Goal: Task Accomplishment & Management: Manage account settings

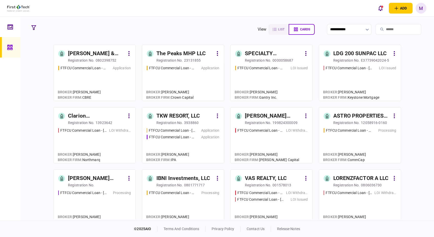
click at [269, 76] on div "FTFCU Commercial Loan - [STREET_ADDRESS] LOI Issued" at bounding box center [271, 80] width 73 height 31
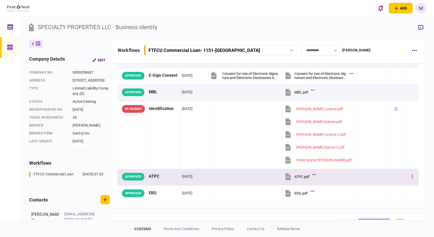
scroll to position [57, 0]
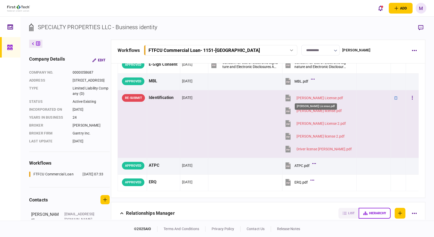
click at [297, 98] on div "[PERSON_NAME] License.pdf" at bounding box center [320, 98] width 47 height 4
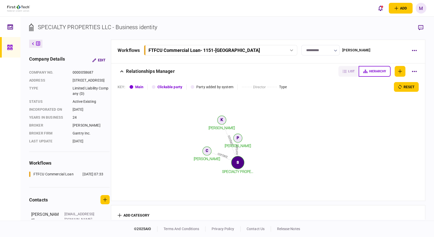
scroll to position [206, 0]
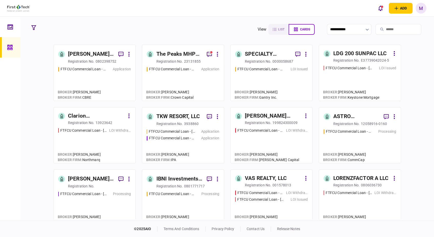
click at [200, 76] on div "FTFCU Commercial Loan - [STREET_ADDRESS] Application" at bounding box center [183, 81] width 73 height 30
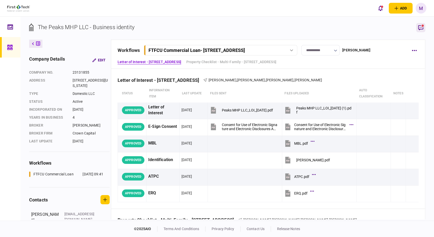
click at [421, 29] on icon "button" at bounding box center [420, 27] width 5 height 5
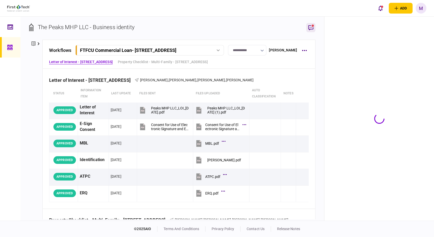
click at [310, 28] on icon "button" at bounding box center [311, 28] width 6 height 6
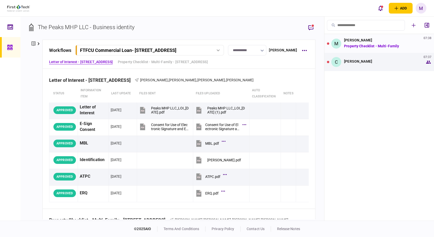
click at [378, 46] on link "Property Checklist - Multi-Family" at bounding box center [371, 46] width 55 height 4
click at [385, 41] on div "[PERSON_NAME] 07:38" at bounding box center [374, 40] width 61 height 4
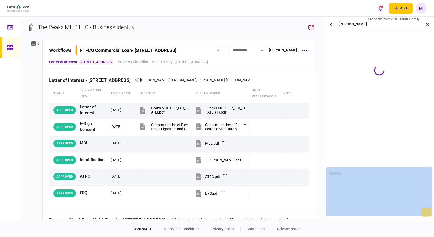
click at [385, 41] on div "[PERSON_NAME] Property Checklist - Multi-Family" at bounding box center [379, 119] width 110 height 204
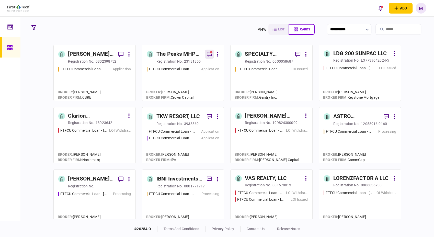
click at [207, 54] on icon "button" at bounding box center [209, 54] width 5 height 5
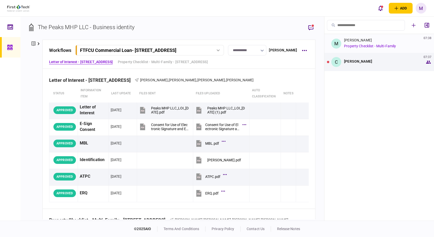
click at [376, 47] on link "Property Checklist - Multi-Family" at bounding box center [370, 46] width 52 height 4
click at [384, 62] on div "[PERSON_NAME] 07:37" at bounding box center [374, 61] width 61 height 4
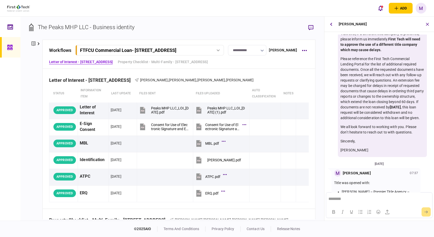
scroll to position [158, 0]
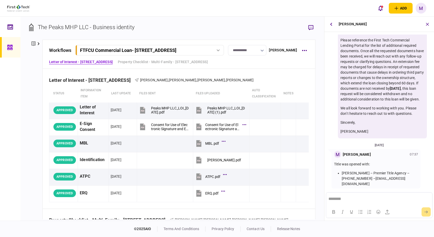
click at [322, 115] on div "**********" at bounding box center [172, 119] width 304 height 204
click at [329, 22] on button "button" at bounding box center [331, 24] width 9 height 9
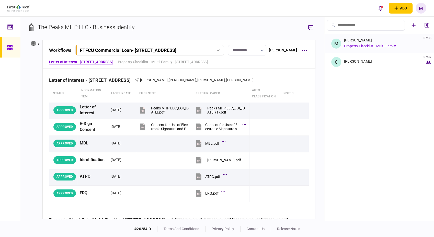
click at [372, 46] on link "Property Checklist - Multi-Family" at bounding box center [370, 46] width 52 height 4
click at [410, 43] on div "[PERSON_NAME] 07:38 Property Checklist - Multi-Family" at bounding box center [384, 43] width 81 height 11
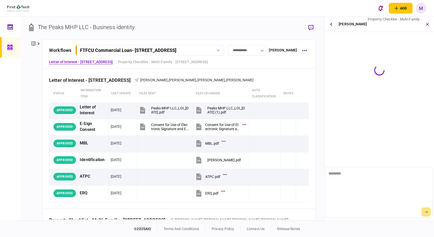
scroll to position [0, 0]
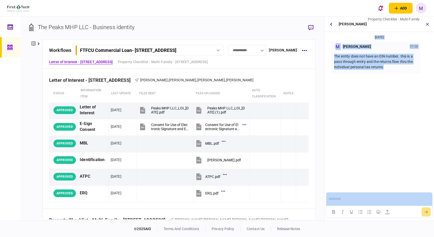
copy div
click at [389, 110] on section "[DATE] M [PERSON_NAME] 07:38 The entity does not have an EIN number, this is a …" at bounding box center [379, 85] width 110 height 101
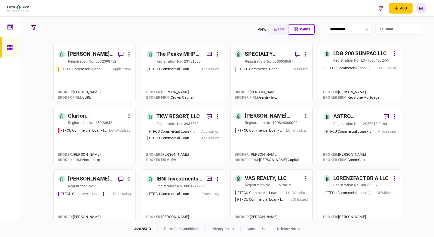
click at [191, 144] on div "FTFCU Commercial Loan - [STREET_ADDRESS][PERSON_NAME] Application FTFCU Commerc…" at bounding box center [183, 144] width 73 height 30
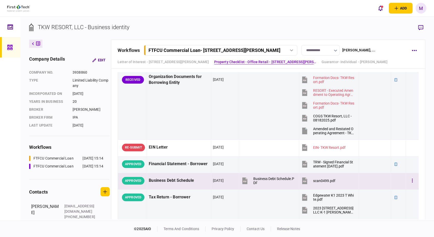
scroll to position [114, 0]
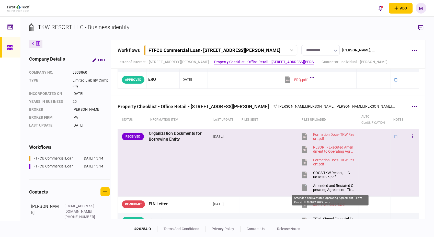
click at [337, 189] on div "Amended and Restated Operating Agreement - TKW Resort, LLC 0822 2025.docx" at bounding box center [333, 188] width 41 height 8
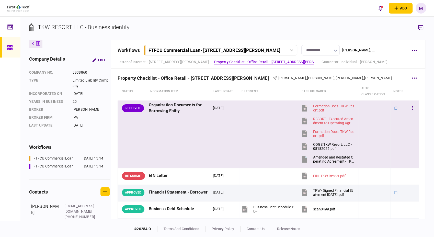
click at [302, 145] on icon at bounding box center [304, 146] width 5 height 7
click at [293, 49] on icon at bounding box center [291, 50] width 3 height 2
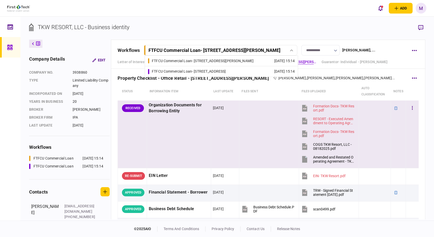
click at [226, 71] on div "FTFCU Commercial Loan - [STREET_ADDRESS]" at bounding box center [189, 71] width 74 height 5
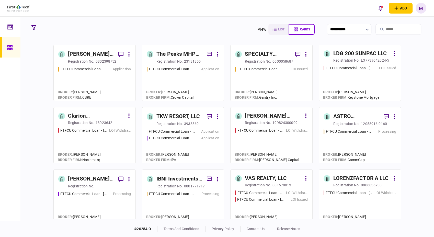
click at [281, 82] on div "FTFCU Commercial Loan - [STREET_ADDRESS] LOI Issued" at bounding box center [271, 81] width 73 height 30
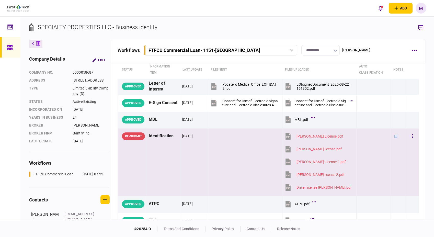
scroll to position [28, 0]
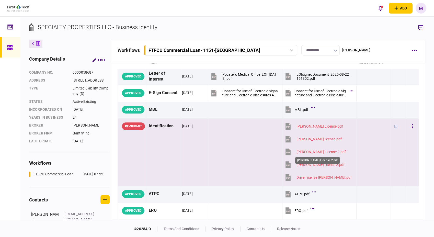
click at [310, 152] on div "[PERSON_NAME] License 2.pdf" at bounding box center [321, 152] width 49 height 4
click at [297, 127] on div "[PERSON_NAME] License.pdf" at bounding box center [320, 126] width 47 height 4
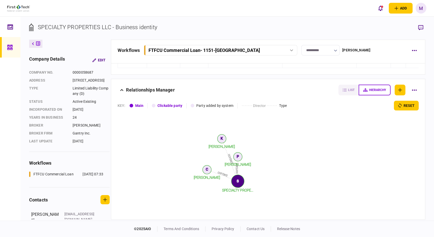
scroll to position [170, 0]
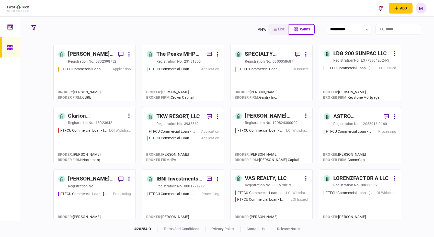
click at [296, 198] on div "LOI Issued" at bounding box center [299, 199] width 17 height 5
click at [373, 140] on div "FTFCU Commercial Loan - [STREET_ADDRESS] Price UT Processing" at bounding box center [360, 144] width 73 height 30
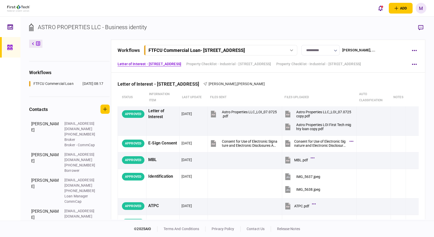
scroll to position [99, 0]
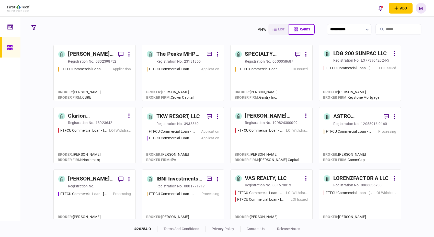
click at [363, 77] on div "FTFCU Commercial Loan - [STREET_ADDRESS][PERSON_NAME] LOI Issued" at bounding box center [360, 80] width 73 height 31
click at [273, 78] on div "FTFCU Commercial Loan - [STREET_ADDRESS] LOI Issued" at bounding box center [271, 81] width 73 height 30
click at [182, 80] on div "FTFCU Commercial Loan - [STREET_ADDRESS] Application" at bounding box center [183, 81] width 73 height 30
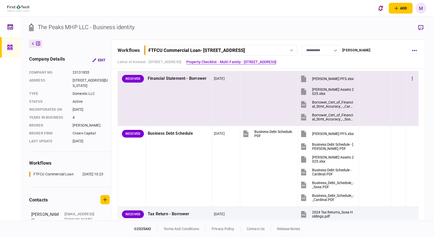
scroll to position [199, 0]
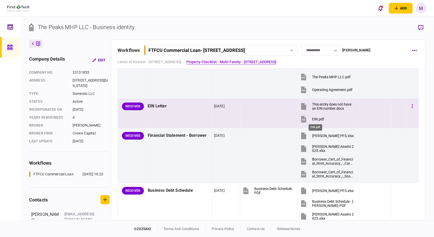
click at [313, 119] on div "EIN.pdf" at bounding box center [318, 119] width 12 height 4
click at [339, 108] on div "This entity does not have an EIN number.docx" at bounding box center [333, 106] width 42 height 8
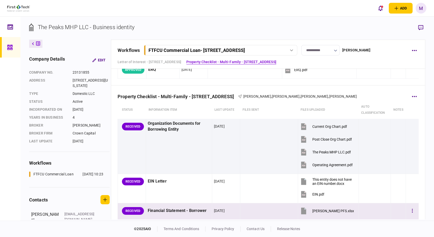
scroll to position [114, 0]
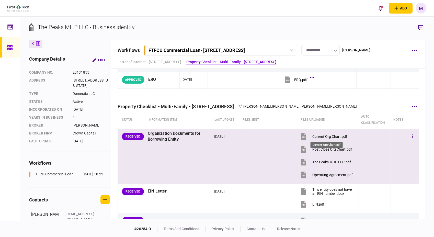
drag, startPoint x: 337, startPoint y: 136, endPoint x: 348, endPoint y: 140, distance: 11.5
click at [337, 136] on div "Current Org Chart.pdf" at bounding box center [329, 137] width 35 height 4
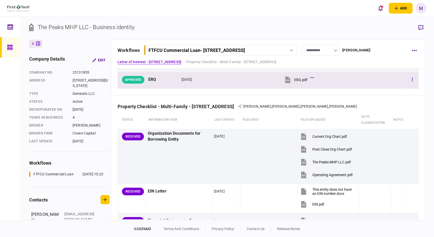
scroll to position [142, 0]
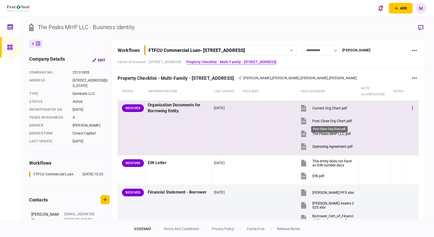
click at [335, 121] on div "Post Close Org Chart.pdf" at bounding box center [332, 121] width 40 height 4
click at [327, 133] on div "The Peaks MHP LLC.pdf" at bounding box center [331, 134] width 39 height 4
click at [342, 146] on div "Operating Agreement.pdf" at bounding box center [332, 146] width 40 height 4
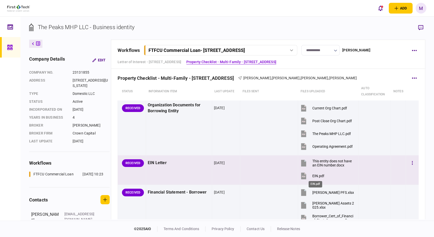
click at [312, 177] on div "EIN.pdf" at bounding box center [318, 176] width 12 height 4
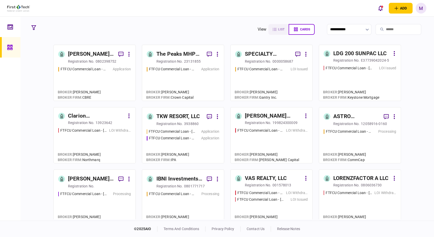
click at [97, 78] on div "FTFCU Commercial Loan - [STREET_ADDRESS] Application" at bounding box center [94, 81] width 73 height 30
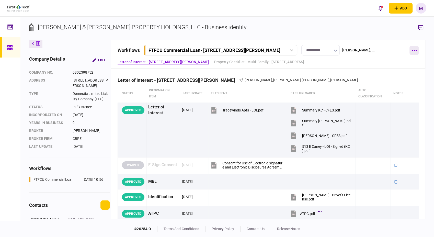
click at [417, 51] on button "button" at bounding box center [414, 50] width 9 height 9
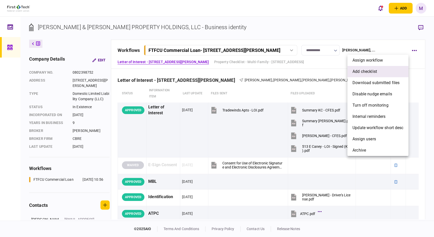
click at [378, 72] on li "add checklist" at bounding box center [378, 71] width 61 height 11
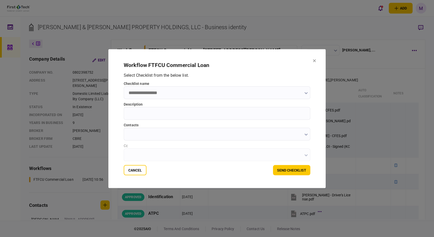
click at [247, 94] on input "checklist name" at bounding box center [217, 92] width 187 height 13
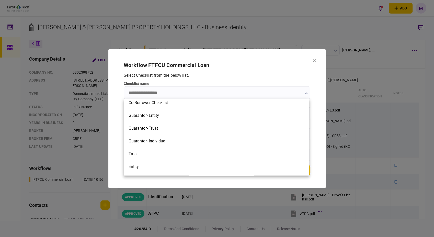
scroll to position [170, 0]
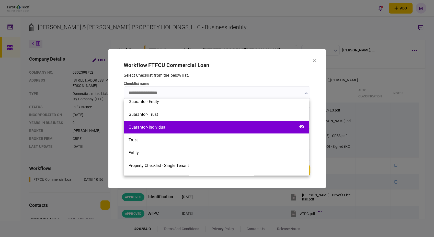
click at [219, 130] on div "Guarantor- Individual" at bounding box center [216, 127] width 185 height 13
type input "**********"
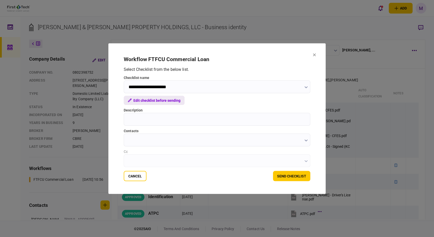
click at [156, 102] on button "Edit checklist before sending" at bounding box center [154, 100] width 61 height 9
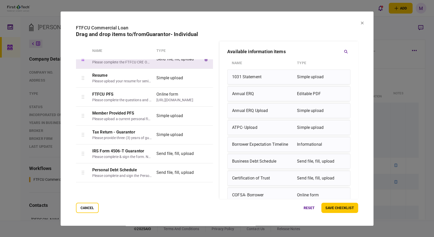
scroll to position [0, 0]
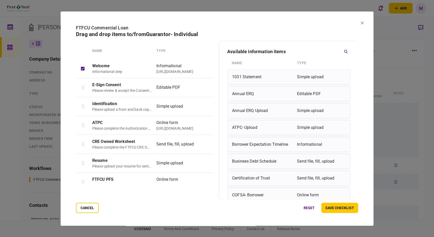
click at [205, 32] on h2 "Drag and drop items to/from Guarantor- Individual" at bounding box center [217, 34] width 282 height 6
click at [203, 36] on h2 "Drag and drop items to/from Guarantor- Individual" at bounding box center [217, 34] width 282 height 6
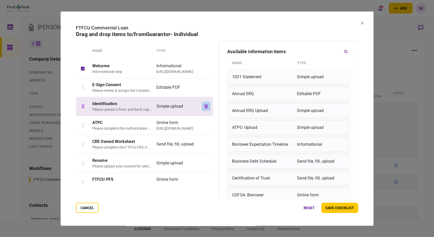
click at [205, 107] on icon "button" at bounding box center [207, 106] width 4 height 4
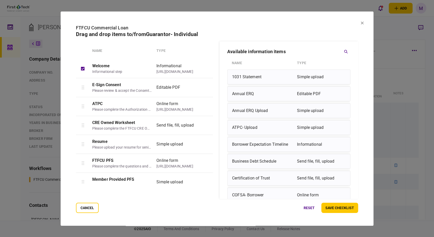
click at [205, 107] on icon "button" at bounding box center [207, 106] width 4 height 4
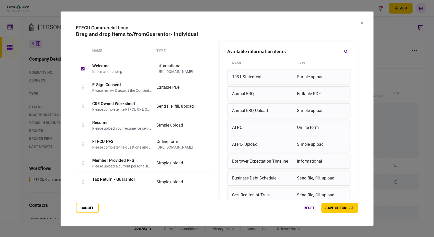
click at [363, 23] on icon at bounding box center [362, 22] width 3 height 3
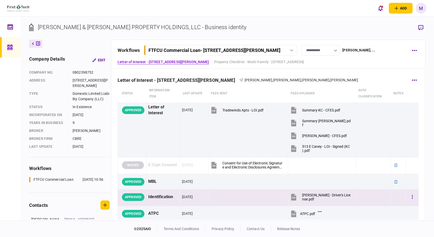
scroll to position [28, 0]
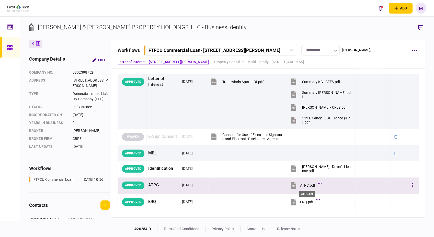
click at [305, 186] on div "ATPC.pdf" at bounding box center [307, 185] width 15 height 4
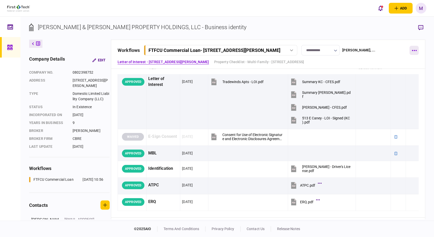
click at [412, 50] on icon "button" at bounding box center [414, 50] width 5 height 1
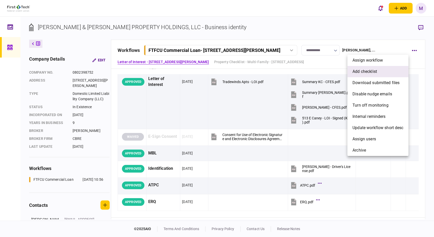
click at [381, 71] on li "add checklist" at bounding box center [378, 71] width 61 height 11
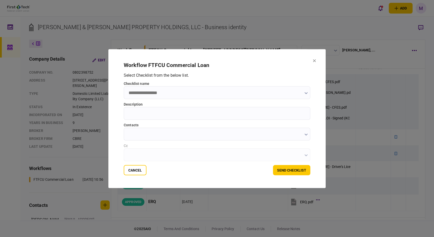
click at [167, 95] on input "checklist name" at bounding box center [217, 92] width 187 height 13
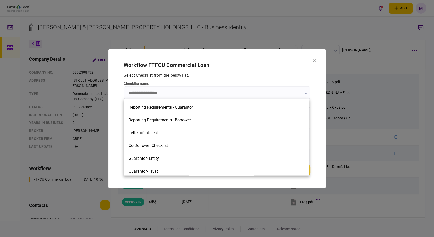
scroll to position [142, 0]
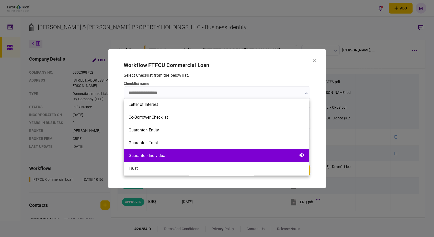
click at [180, 160] on div "Guarantor- Individual" at bounding box center [216, 155] width 185 height 13
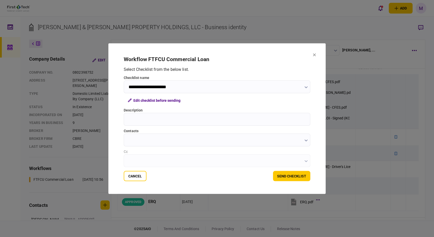
click at [193, 87] on input "**********" at bounding box center [217, 86] width 187 height 13
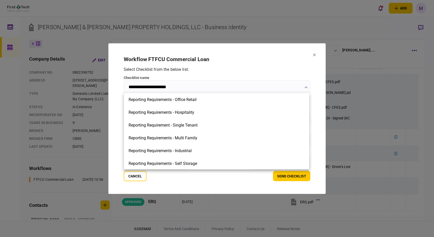
click at [194, 87] on div at bounding box center [217, 118] width 434 height 237
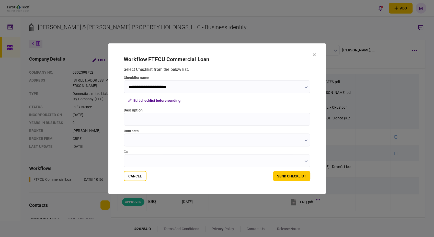
click at [192, 86] on input "**********" at bounding box center [217, 86] width 187 height 13
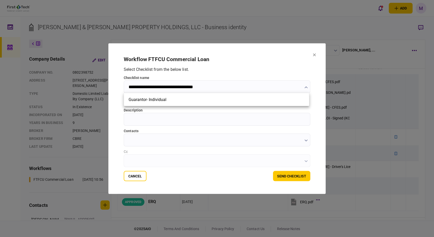
type input "**********"
click at [166, 120] on div at bounding box center [217, 118] width 434 height 237
click at [145, 101] on button "Edit checklist before sending" at bounding box center [154, 100] width 61 height 9
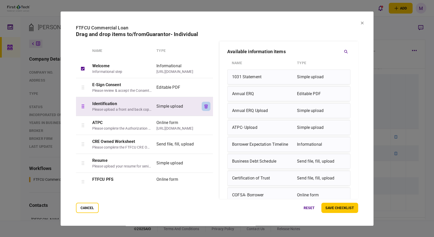
click at [205, 108] on icon "button" at bounding box center [207, 106] width 4 height 4
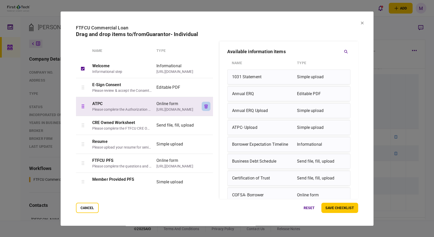
click at [207, 106] on button "button" at bounding box center [206, 106] width 9 height 9
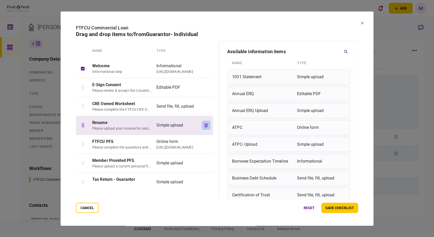
click at [206, 126] on icon "button" at bounding box center [207, 125] width 4 height 4
click at [206, 124] on icon "button" at bounding box center [207, 125] width 4 height 4
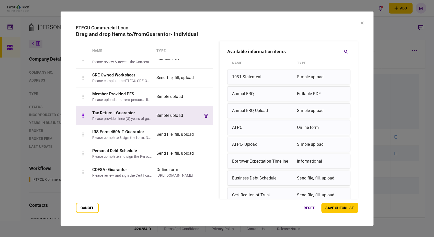
scroll to position [46, 0]
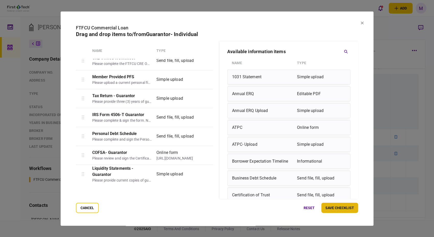
click at [343, 211] on button "save checklist" at bounding box center [339, 208] width 37 height 10
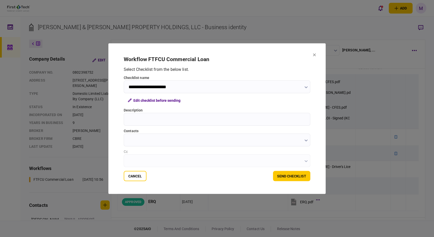
click at [175, 119] on input "Description" at bounding box center [217, 119] width 187 height 13
click at [167, 118] on input "Description" at bounding box center [217, 119] width 187 height 13
type input "**********"
click at [305, 142] on button "button" at bounding box center [306, 140] width 3 height 4
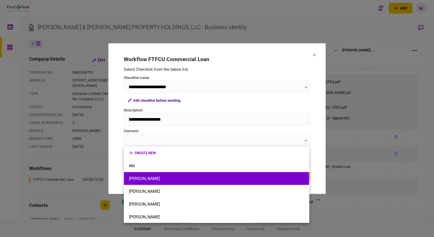
click at [197, 176] on button "[PERSON_NAME]" at bounding box center [216, 178] width 175 height 5
type input "**********"
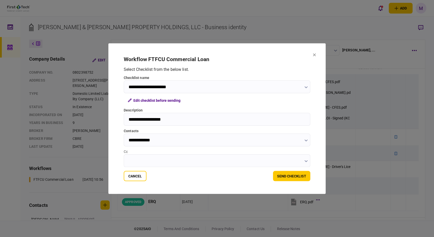
click at [306, 161] on icon "button" at bounding box center [306, 161] width 3 height 2
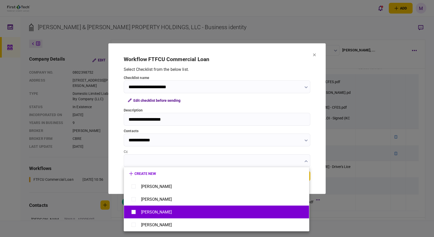
click at [143, 212] on div "[PERSON_NAME]" at bounding box center [156, 212] width 31 height 5
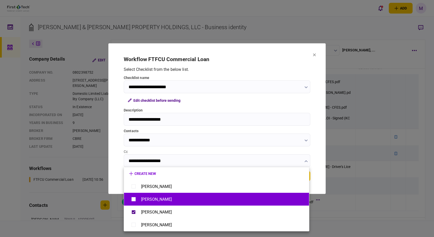
type input "**********"
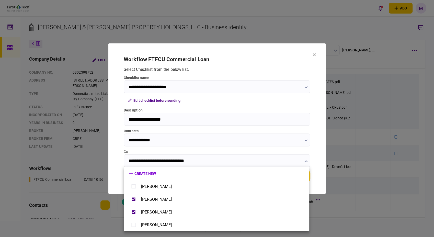
click at [313, 150] on div at bounding box center [217, 118] width 434 height 237
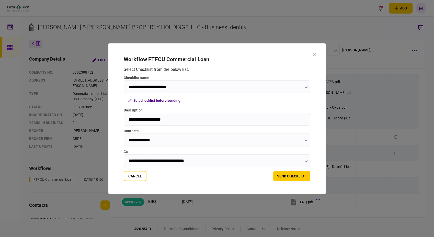
click at [184, 90] on input "**********" at bounding box center [217, 86] width 187 height 13
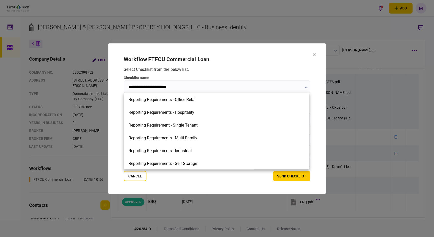
click at [182, 86] on div at bounding box center [217, 118] width 434 height 237
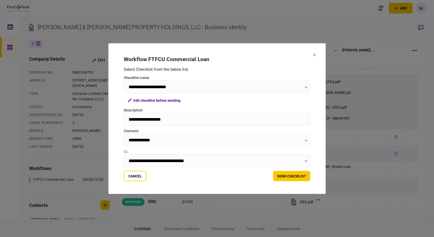
click at [182, 86] on input "**********" at bounding box center [217, 86] width 187 height 13
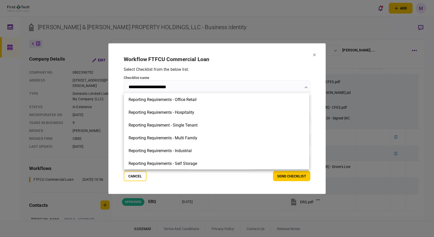
click at [182, 86] on div at bounding box center [217, 118] width 434 height 237
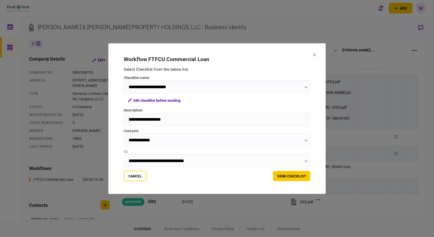
click at [180, 86] on input "**********" at bounding box center [217, 86] width 187 height 13
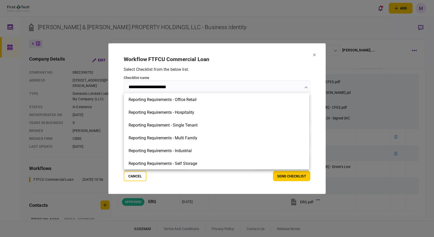
click at [191, 85] on div at bounding box center [217, 118] width 434 height 237
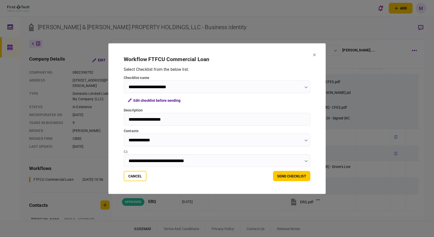
click at [177, 117] on input "**********" at bounding box center [217, 119] width 187 height 13
click at [306, 89] on button "button" at bounding box center [306, 87] width 3 height 4
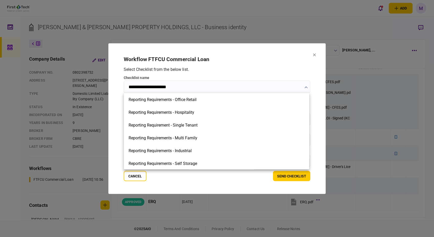
click at [306, 89] on div at bounding box center [217, 118] width 434 height 237
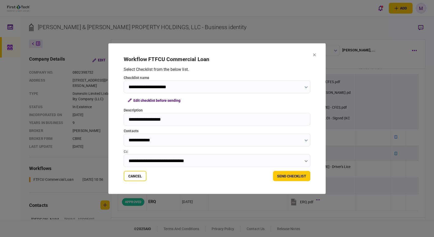
click at [198, 87] on input "**********" at bounding box center [217, 86] width 187 height 13
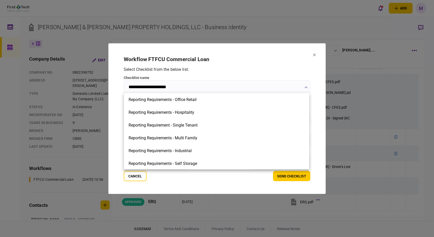
drag, startPoint x: 179, startPoint y: 86, endPoint x: 174, endPoint y: 86, distance: 5.6
click at [174, 86] on div at bounding box center [217, 118] width 434 height 237
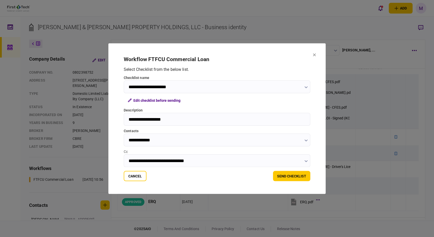
click at [174, 86] on input "**********" at bounding box center [217, 86] width 187 height 13
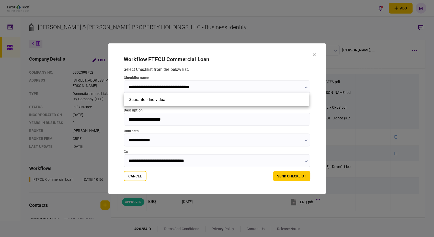
type input "**********"
click at [239, 185] on div at bounding box center [217, 118] width 434 height 237
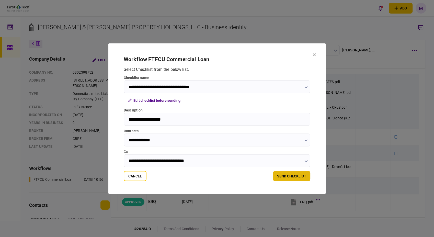
click at [293, 177] on button "send checklist" at bounding box center [291, 176] width 37 height 10
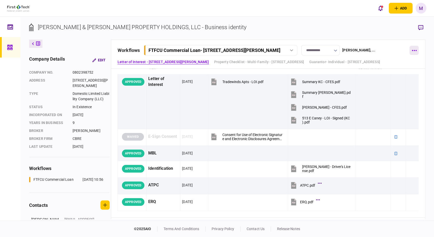
click at [417, 52] on button "button" at bounding box center [414, 50] width 9 height 9
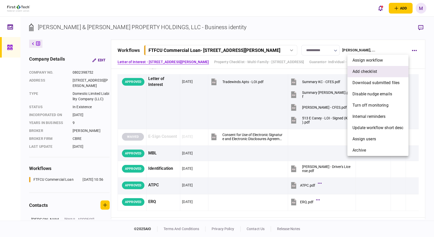
click at [391, 66] on li "add checklist" at bounding box center [378, 71] width 61 height 11
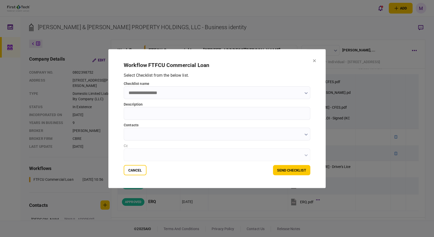
click at [307, 92] on input "checklist name" at bounding box center [217, 92] width 187 height 13
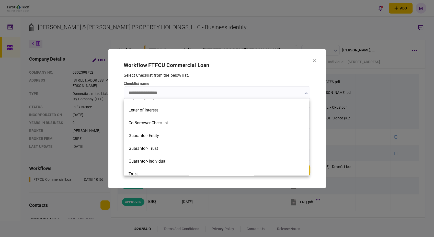
scroll to position [142, 0]
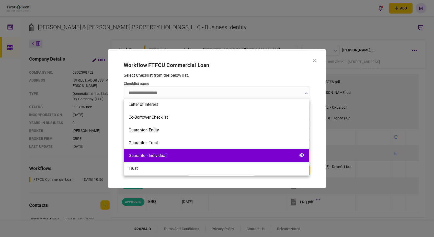
click at [203, 153] on div "Guarantor- Individual" at bounding box center [216, 155] width 185 height 13
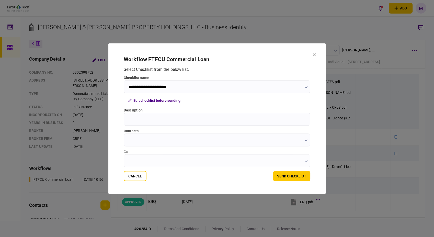
click at [187, 86] on input "**********" at bounding box center [217, 86] width 187 height 13
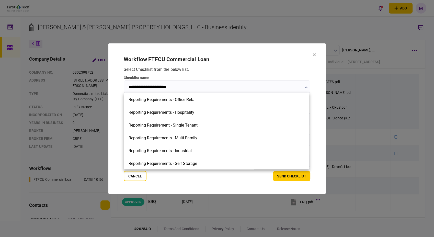
click at [186, 85] on div at bounding box center [217, 118] width 434 height 237
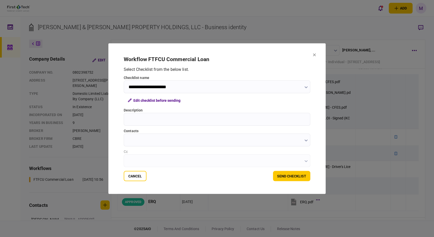
click at [187, 85] on input "**********" at bounding box center [217, 86] width 187 height 13
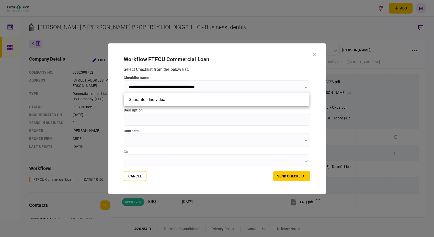
type input "**********"
click at [172, 119] on div at bounding box center [217, 118] width 434 height 237
click at [172, 119] on input "Description" at bounding box center [217, 119] width 187 height 13
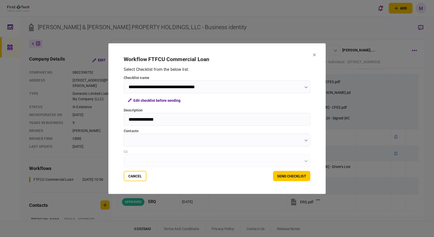
type input "**********"
click at [144, 100] on button "Edit checklist before sending" at bounding box center [154, 100] width 61 height 9
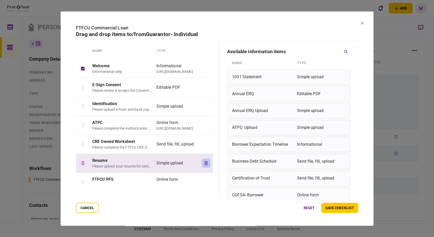
click at [208, 163] on button "button" at bounding box center [206, 163] width 9 height 9
click at [206, 162] on icon "button" at bounding box center [207, 163] width 4 height 4
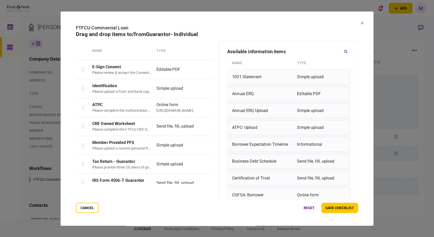
scroll to position [0, 0]
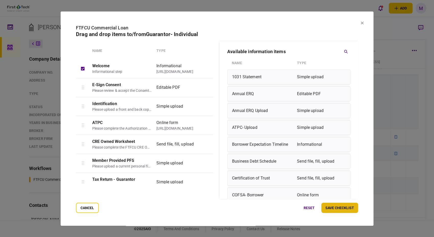
click at [348, 208] on button "save checklist" at bounding box center [339, 208] width 37 height 10
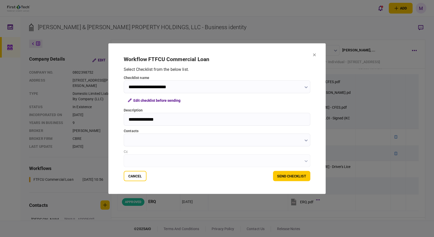
click at [306, 142] on button "button" at bounding box center [306, 140] width 3 height 4
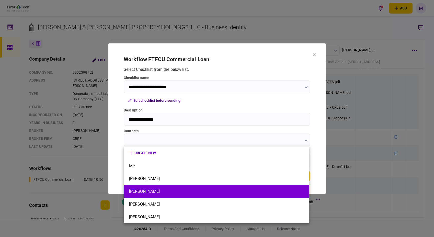
scroll to position [13, 0]
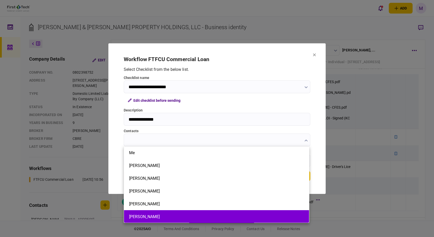
click at [165, 213] on li "[PERSON_NAME]" at bounding box center [216, 216] width 185 height 13
type input "**********"
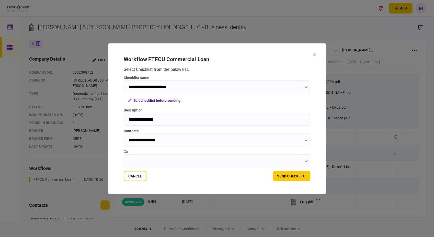
click at [305, 160] on icon "button" at bounding box center [306, 161] width 3 height 2
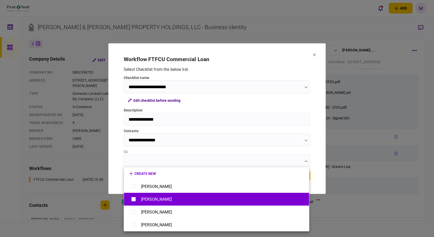
click at [169, 198] on div "[PERSON_NAME]" at bounding box center [156, 199] width 31 height 5
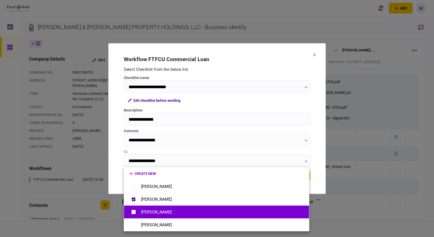
click at [170, 212] on div "[PERSON_NAME]" at bounding box center [216, 212] width 175 height 9
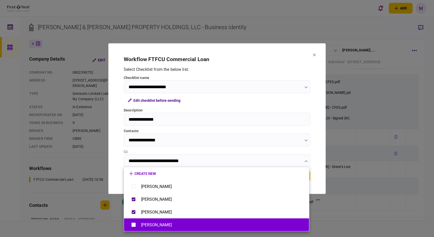
click at [172, 225] on div "[PERSON_NAME]" at bounding box center [156, 224] width 31 height 5
type input "**********"
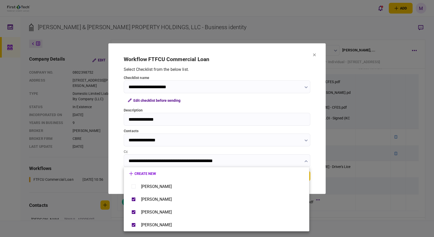
click at [321, 186] on div at bounding box center [217, 118] width 434 height 237
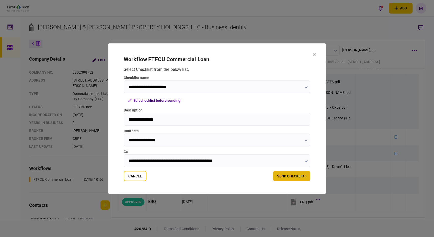
click at [287, 174] on button "send checklist" at bounding box center [291, 176] width 37 height 10
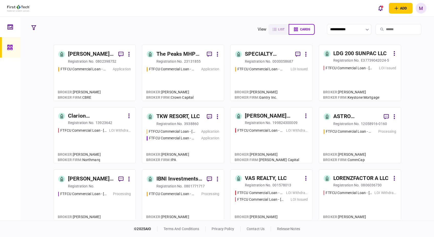
click at [182, 86] on div "FTFCU Commercial Loan - [STREET_ADDRESS] Application" at bounding box center [183, 81] width 73 height 30
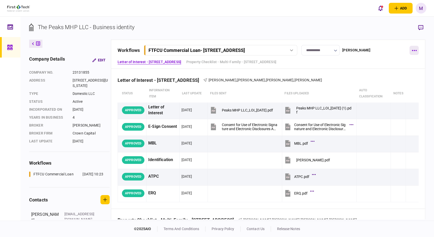
click at [413, 52] on button "button" at bounding box center [414, 50] width 9 height 9
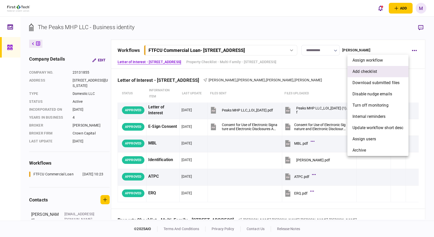
click at [396, 75] on li "add checklist" at bounding box center [378, 71] width 61 height 11
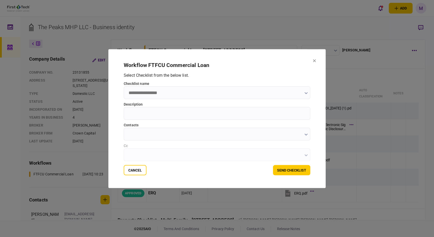
click at [186, 93] on input "checklist name" at bounding box center [217, 92] width 187 height 13
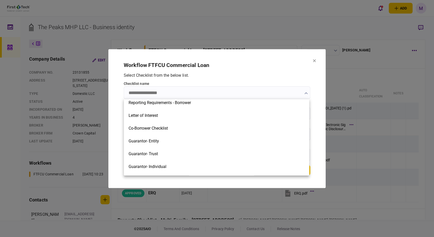
scroll to position [142, 0]
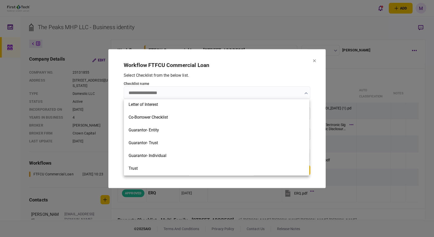
click at [175, 155] on div "Guarantor- Individual" at bounding box center [216, 155] width 185 height 13
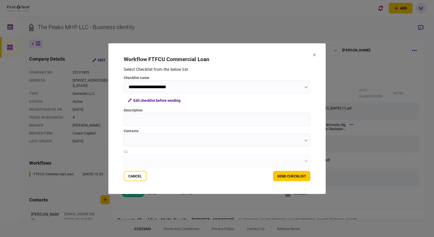
click at [200, 86] on input "**********" at bounding box center [217, 86] width 187 height 13
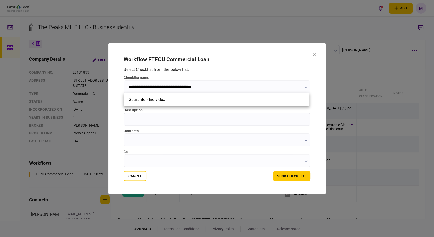
type input "**********"
click at [238, 69] on div at bounding box center [217, 118] width 434 height 237
click at [149, 100] on button "Edit checklist before sending" at bounding box center [154, 100] width 61 height 9
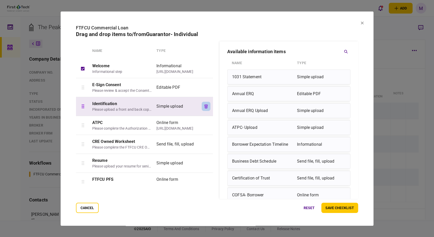
click at [205, 108] on button "button" at bounding box center [206, 106] width 9 height 9
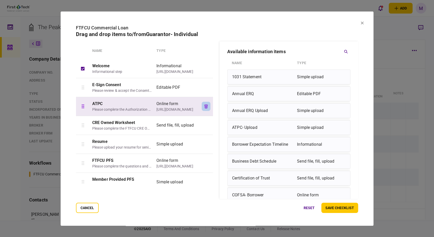
click at [205, 107] on icon "button" at bounding box center [207, 106] width 4 height 4
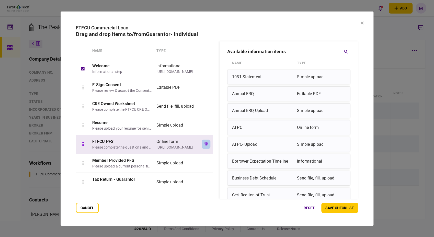
click at [205, 143] on icon "button" at bounding box center [207, 144] width 4 height 4
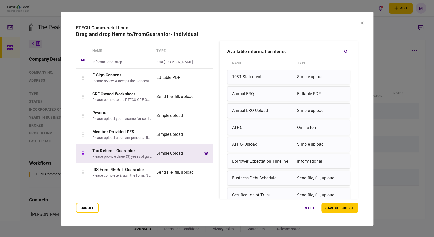
scroll to position [0, 0]
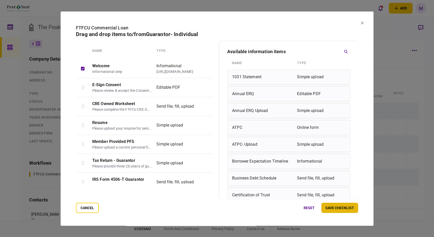
click at [346, 210] on button "save checklist" at bounding box center [339, 208] width 37 height 10
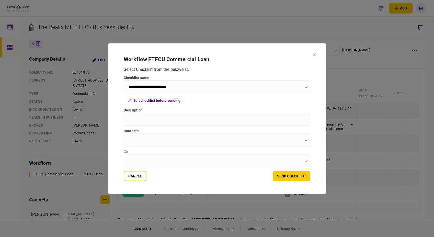
click at [145, 120] on input "Description" at bounding box center [217, 119] width 187 height 13
click at [155, 120] on input "Description" at bounding box center [217, 119] width 187 height 13
type input "**********"
click at [157, 143] on input "contacts" at bounding box center [217, 139] width 187 height 13
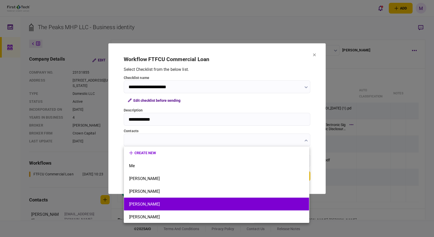
click at [167, 201] on li "[PERSON_NAME]" at bounding box center [216, 204] width 185 height 13
type input "**********"
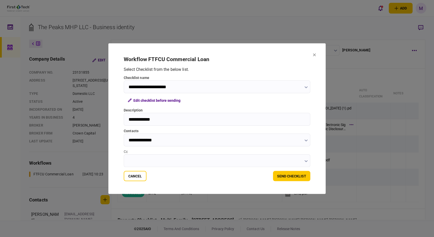
click at [306, 161] on icon "button" at bounding box center [306, 161] width 3 height 2
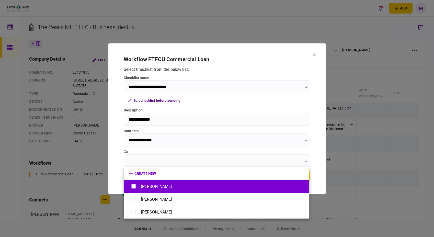
click at [194, 185] on div "[PERSON_NAME]" at bounding box center [216, 186] width 175 height 9
type input "**********"
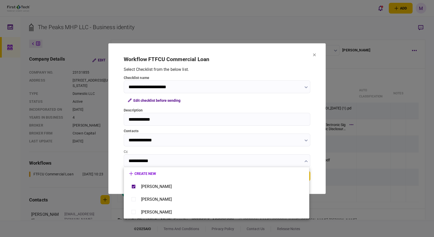
click at [180, 85] on div at bounding box center [217, 118] width 434 height 237
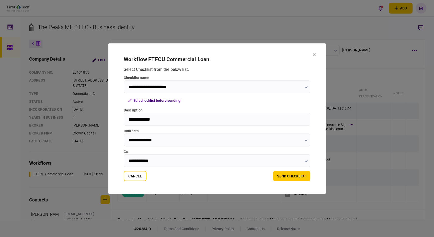
click at [177, 88] on input "**********" at bounding box center [217, 86] width 187 height 13
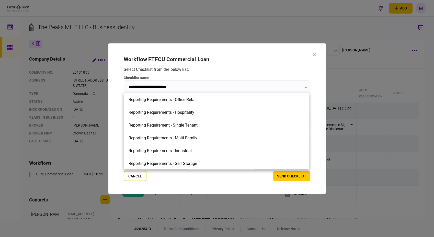
click at [177, 87] on div at bounding box center [217, 118] width 434 height 237
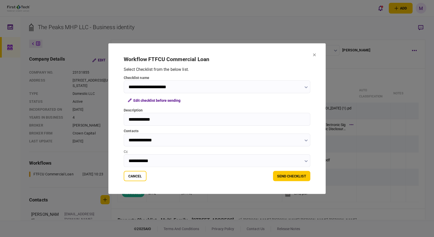
drag, startPoint x: 164, startPoint y: 119, endPoint x: 121, endPoint y: 117, distance: 43.0
click at [122, 117] on section "**********" at bounding box center [216, 118] width 217 height 151
click at [144, 118] on input "Description" at bounding box center [217, 119] width 187 height 13
click at [129, 180] on button "Cancel" at bounding box center [135, 176] width 23 height 10
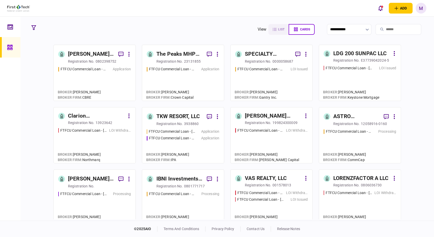
click at [118, 80] on div "FTFCU Commercial Loan - [STREET_ADDRESS] Application" at bounding box center [94, 81] width 73 height 30
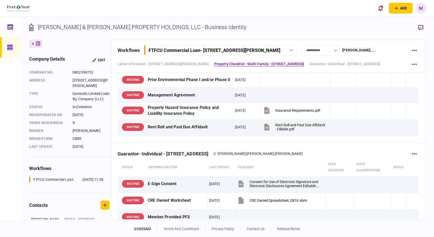
scroll to position [398, 0]
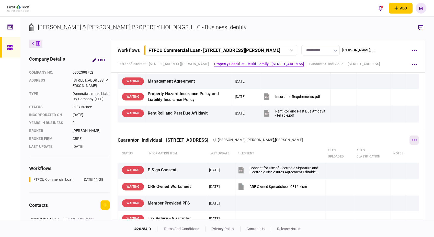
click at [410, 143] on button "button" at bounding box center [414, 140] width 9 height 9
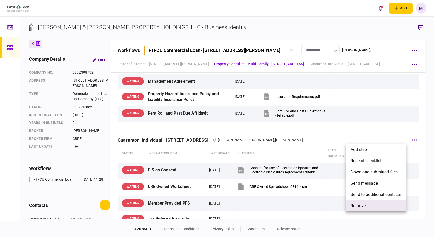
click at [361, 205] on span "remove" at bounding box center [358, 206] width 15 height 6
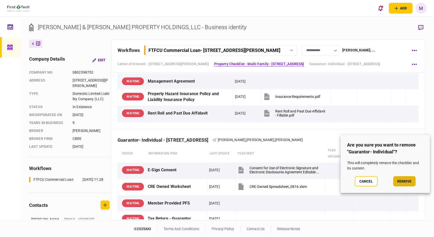
click at [406, 182] on button "remove" at bounding box center [404, 181] width 23 height 10
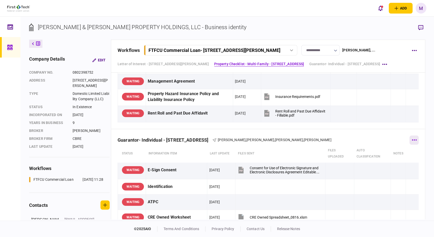
click at [410, 141] on button "button" at bounding box center [414, 140] width 9 height 9
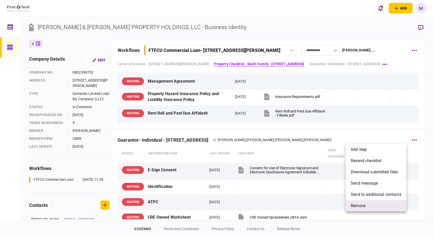
click at [373, 204] on li "remove" at bounding box center [376, 205] width 61 height 11
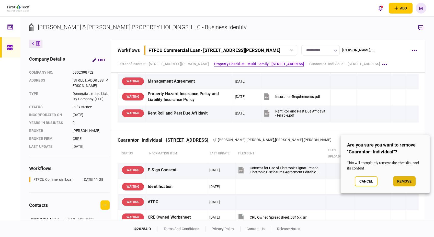
click at [398, 181] on button "remove" at bounding box center [404, 181] width 23 height 10
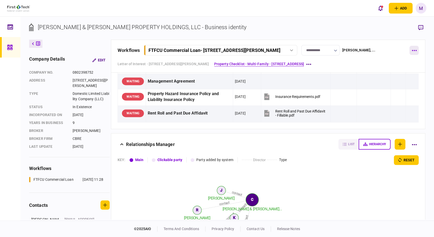
click at [413, 50] on icon "button" at bounding box center [414, 50] width 5 height 1
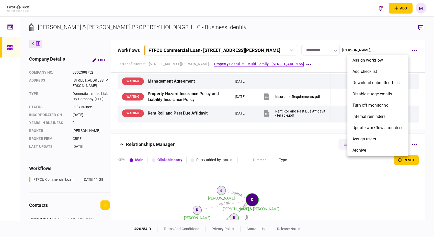
click at [340, 189] on div at bounding box center [217, 118] width 434 height 237
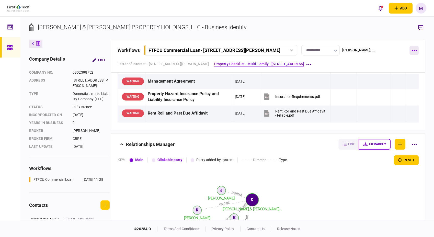
click at [415, 46] on button "button" at bounding box center [414, 50] width 9 height 9
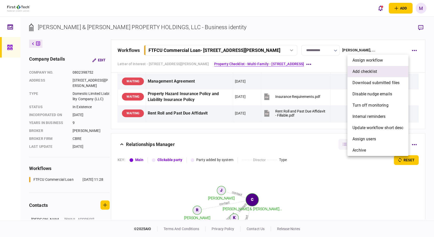
click at [374, 71] on span "add checklist" at bounding box center [365, 72] width 25 height 6
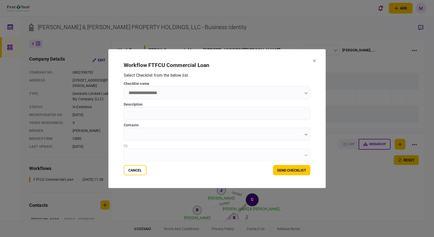
click at [220, 95] on input "checklist name" at bounding box center [217, 92] width 187 height 13
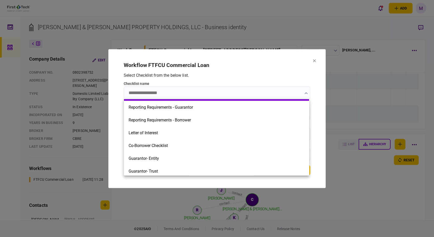
scroll to position [142, 0]
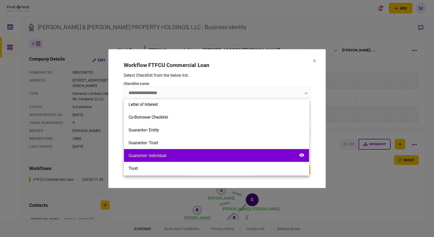
click at [191, 156] on div "Guarantor- Individual" at bounding box center [216, 155] width 185 height 13
type input "**********"
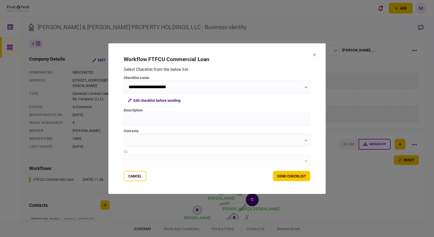
click at [180, 121] on input "Description" at bounding box center [217, 119] width 187 height 13
type input "**********"
click at [147, 98] on button "Edit checklist before sending" at bounding box center [154, 100] width 61 height 9
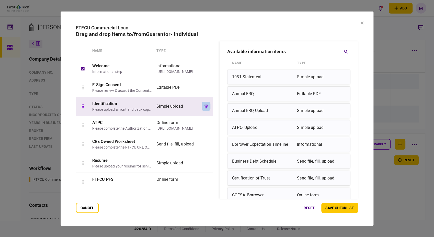
click at [205, 108] on icon "button" at bounding box center [207, 106] width 4 height 4
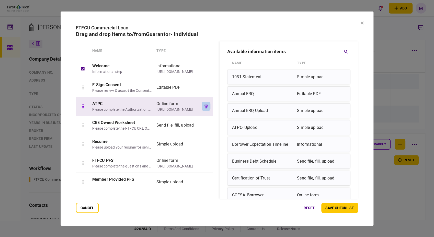
click at [205, 107] on icon "button" at bounding box center [207, 106] width 4 height 4
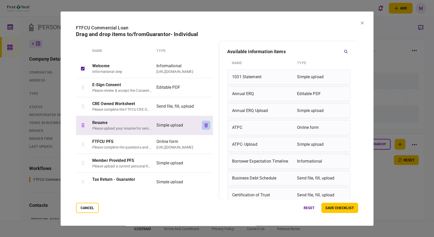
click at [207, 126] on button "button" at bounding box center [206, 125] width 9 height 9
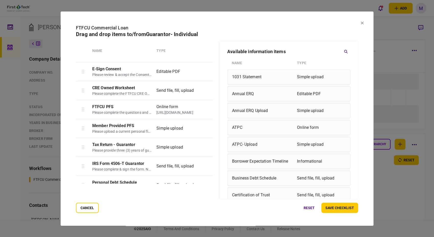
scroll to position [0, 0]
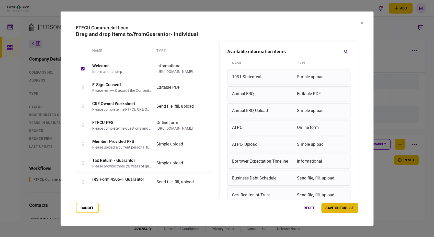
click at [351, 209] on button "save checklist" at bounding box center [339, 208] width 37 height 10
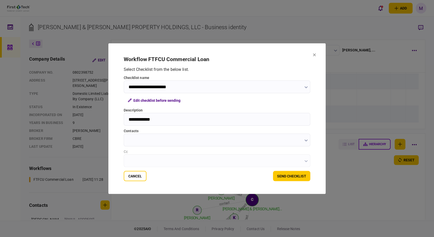
click at [306, 140] on icon "button" at bounding box center [306, 140] width 3 height 2
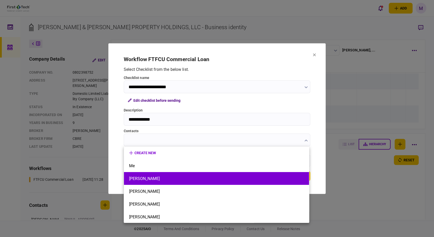
click at [194, 177] on button "[PERSON_NAME]" at bounding box center [216, 178] width 175 height 5
type input "**********"
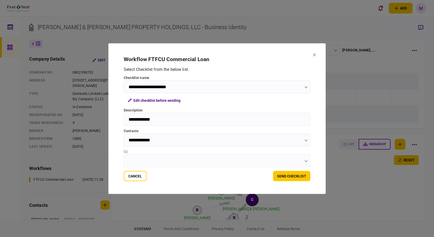
click at [305, 159] on button "button" at bounding box center [306, 161] width 3 height 4
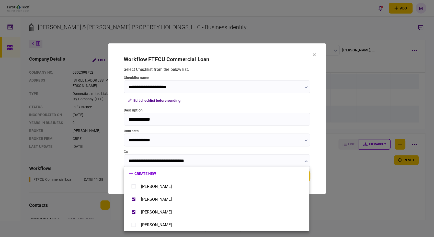
click at [336, 212] on div at bounding box center [217, 118] width 434 height 237
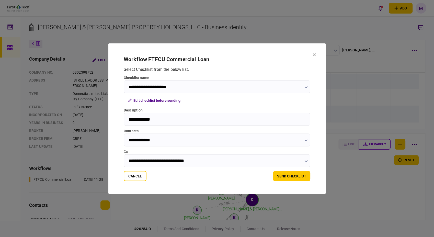
click at [305, 162] on icon "button" at bounding box center [306, 161] width 3 height 2
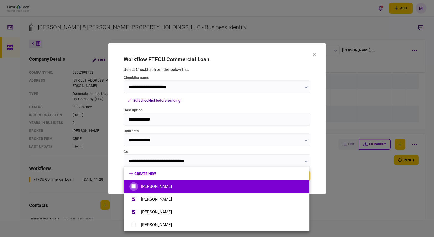
type input "**********"
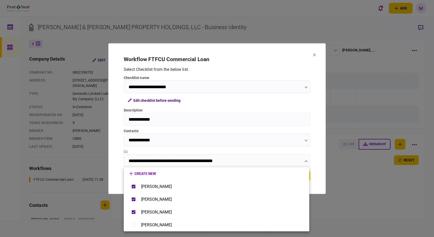
click at [321, 182] on div at bounding box center [217, 118] width 434 height 237
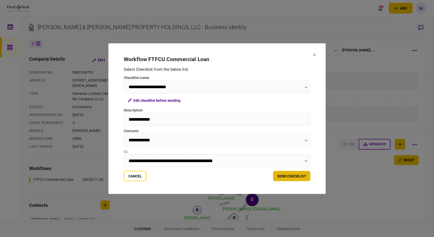
click at [291, 178] on button "send checklist" at bounding box center [291, 176] width 37 height 10
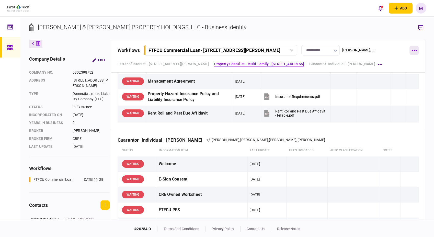
click at [413, 50] on icon "button" at bounding box center [414, 50] width 5 height 1
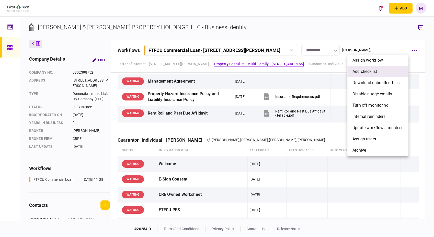
click at [367, 70] on span "add checklist" at bounding box center [365, 72] width 25 height 6
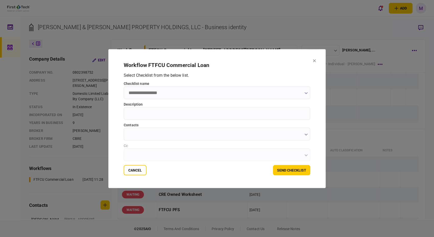
click at [178, 93] on input "checklist name" at bounding box center [217, 92] width 187 height 13
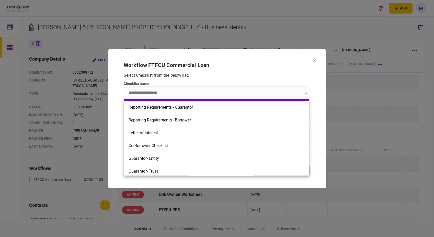
scroll to position [142, 0]
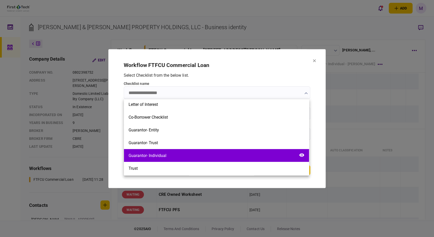
click at [172, 153] on div "Guarantor- Individual" at bounding box center [216, 155] width 185 height 13
type input "**********"
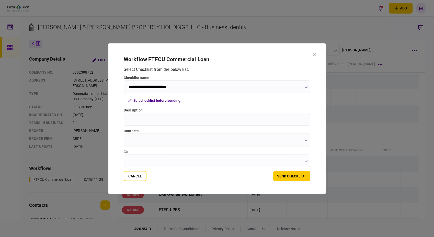
click at [173, 119] on input "Description" at bounding box center [217, 119] width 187 height 13
type input "**********"
click at [305, 141] on icon "button" at bounding box center [306, 140] width 3 height 2
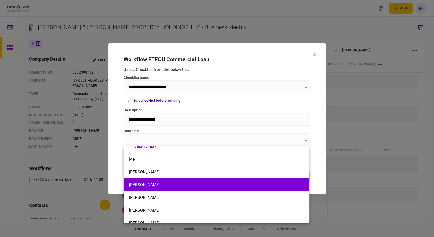
scroll to position [13, 0]
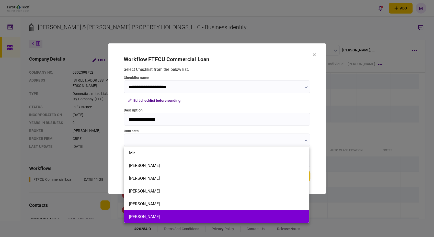
click at [167, 217] on button "[PERSON_NAME]" at bounding box center [216, 216] width 175 height 5
type input "**********"
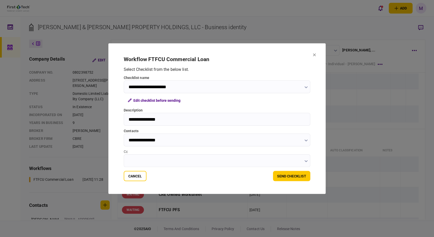
click at [306, 161] on icon "button" at bounding box center [306, 161] width 3 height 2
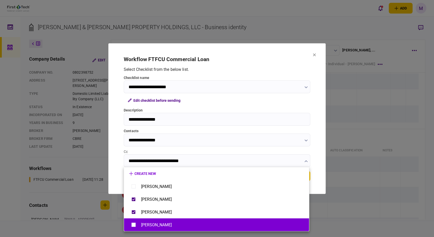
type input "**********"
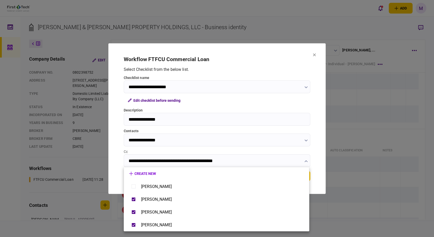
click at [323, 190] on div at bounding box center [217, 118] width 434 height 237
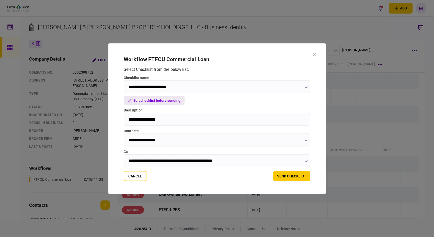
click at [173, 100] on button "Edit checklist before sending" at bounding box center [154, 100] width 61 height 9
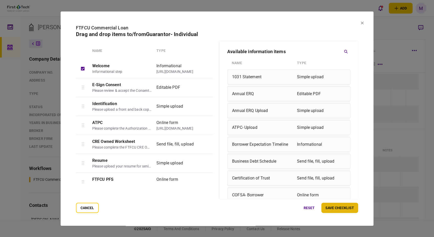
click at [344, 208] on button "save checklist" at bounding box center [339, 208] width 37 height 10
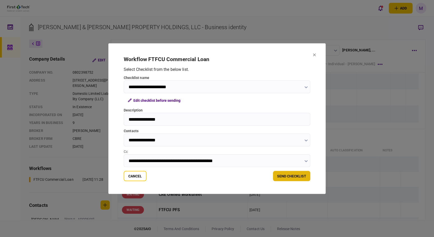
click at [286, 174] on button "send checklist" at bounding box center [291, 176] width 37 height 10
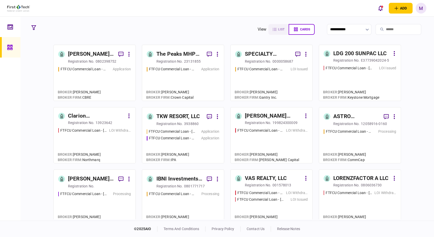
click at [178, 78] on div "FTFCU Commercial Loan - [STREET_ADDRESS] Application" at bounding box center [183, 81] width 73 height 30
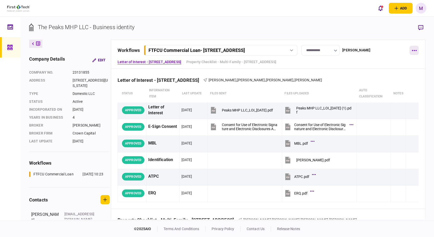
click at [416, 52] on button "button" at bounding box center [414, 50] width 9 height 9
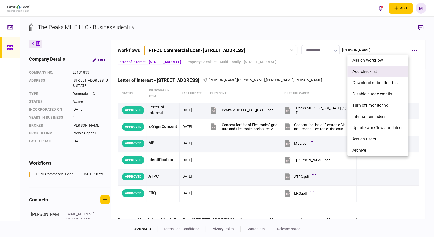
click at [382, 73] on li "add checklist" at bounding box center [378, 71] width 61 height 11
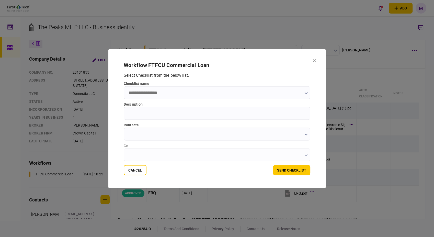
click at [191, 95] on input "checklist name" at bounding box center [217, 92] width 187 height 13
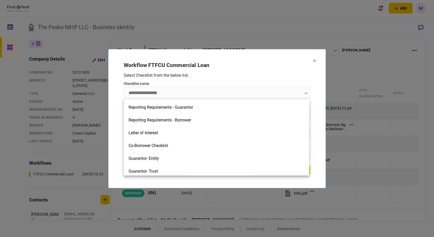
scroll to position [142, 0]
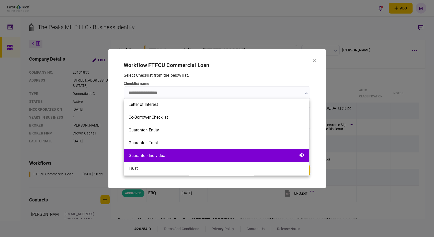
click at [196, 156] on div "Guarantor- Individual" at bounding box center [216, 155] width 185 height 13
type input "**********"
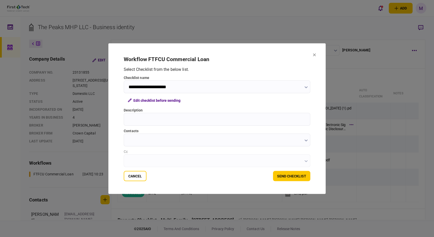
click at [177, 120] on input "Description" at bounding box center [217, 119] width 187 height 13
type input "**********"
click at [174, 100] on button "Edit checklist before sending" at bounding box center [154, 100] width 61 height 9
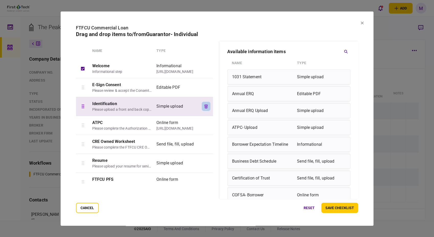
click at [203, 105] on button "button" at bounding box center [206, 106] width 9 height 9
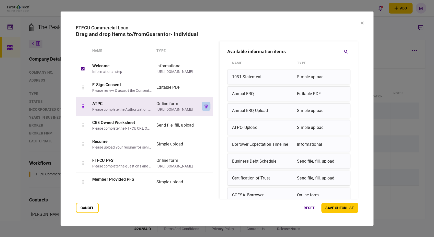
click at [207, 106] on icon "button" at bounding box center [207, 106] width 4 height 4
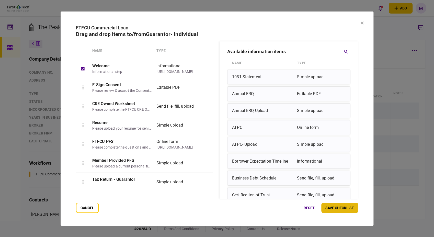
drag, startPoint x: 348, startPoint y: 211, endPoint x: 343, endPoint y: 210, distance: 5.1
click at [348, 211] on button "save checklist" at bounding box center [339, 208] width 37 height 10
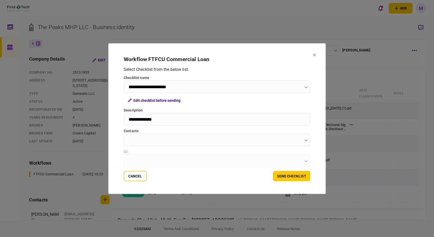
click at [306, 143] on input "contacts" at bounding box center [217, 139] width 187 height 13
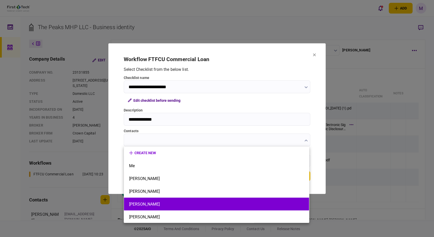
click at [209, 200] on li "[PERSON_NAME]" at bounding box center [216, 204] width 185 height 13
type input "**********"
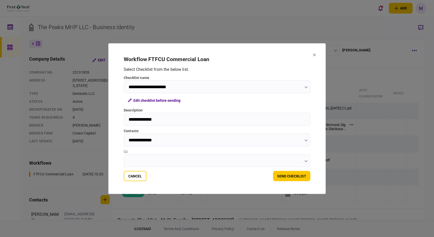
click at [306, 163] on button "button" at bounding box center [306, 161] width 3 height 4
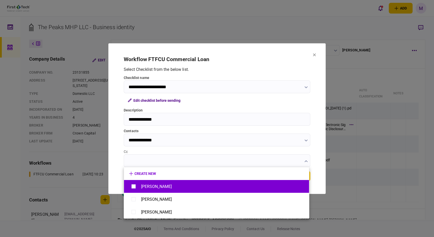
click at [180, 184] on div "[PERSON_NAME]" at bounding box center [216, 186] width 175 height 9
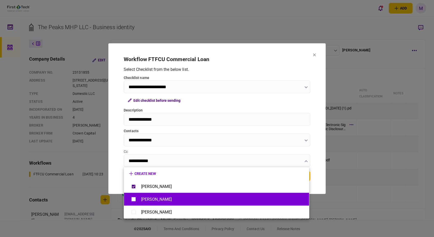
click at [172, 196] on div "[PERSON_NAME]" at bounding box center [216, 199] width 175 height 9
type input "**********"
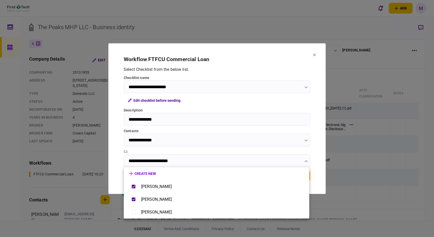
click at [320, 186] on div at bounding box center [217, 118] width 434 height 237
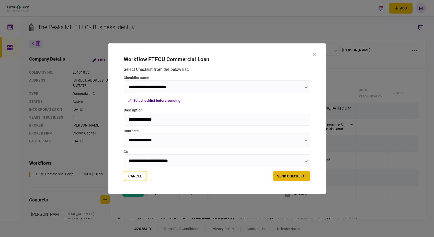
click at [283, 174] on button "send checklist" at bounding box center [291, 176] width 37 height 10
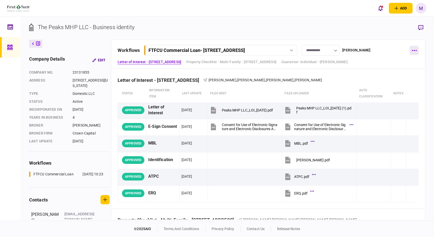
click at [413, 51] on icon "button" at bounding box center [414, 50] width 5 height 1
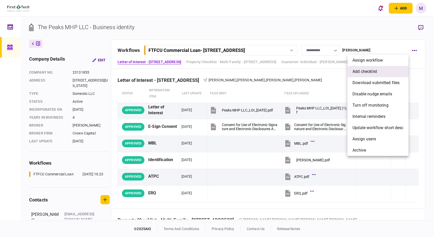
click at [355, 73] on span "add checklist" at bounding box center [365, 72] width 25 height 6
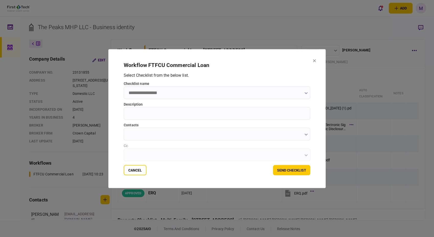
click at [160, 91] on input "checklist name" at bounding box center [217, 92] width 187 height 13
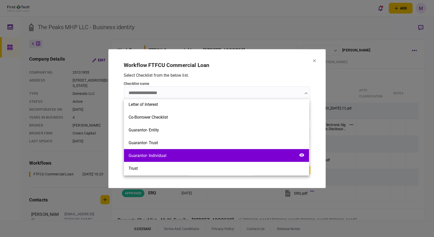
click at [165, 153] on div "Guarantor- Individual" at bounding box center [148, 155] width 38 height 5
type input "**********"
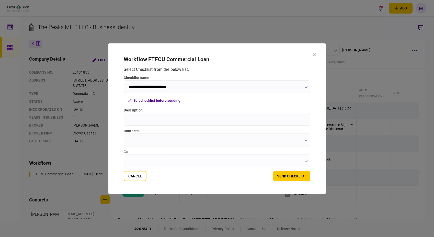
click at [159, 122] on input "Description" at bounding box center [217, 119] width 187 height 13
type input "**********"
click at [306, 141] on icon "button" at bounding box center [306, 140] width 3 height 2
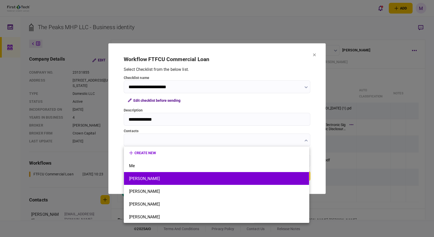
click at [193, 182] on li "[PERSON_NAME]" at bounding box center [216, 178] width 185 height 13
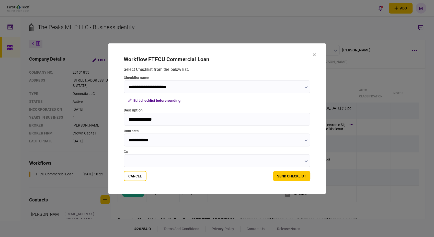
click at [305, 141] on icon "button" at bounding box center [306, 140] width 3 height 2
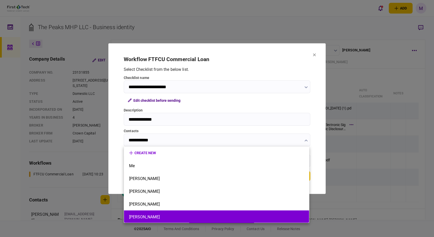
click at [170, 215] on button "[PERSON_NAME]" at bounding box center [216, 217] width 175 height 5
type input "**********"
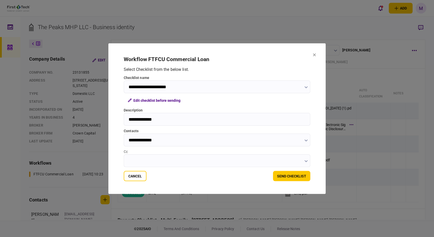
click at [307, 161] on input "Cc" at bounding box center [217, 160] width 187 height 13
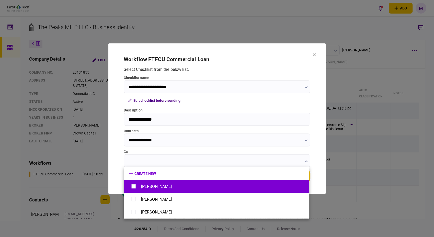
click at [153, 184] on div "[PERSON_NAME]" at bounding box center [156, 186] width 31 height 5
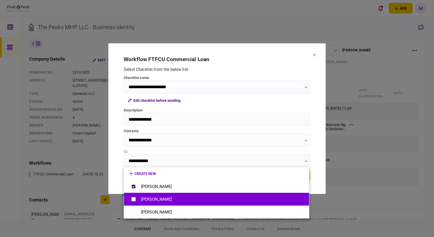
click at [151, 197] on div "[PERSON_NAME]" at bounding box center [156, 199] width 31 height 5
type input "**********"
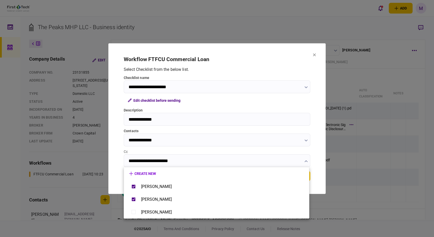
click at [322, 187] on div at bounding box center [217, 118] width 434 height 237
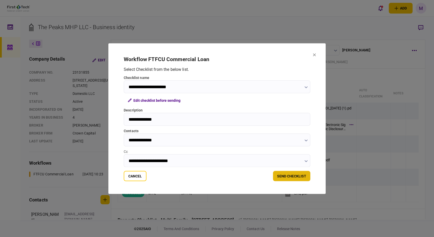
click at [299, 179] on button "send checklist" at bounding box center [291, 176] width 37 height 10
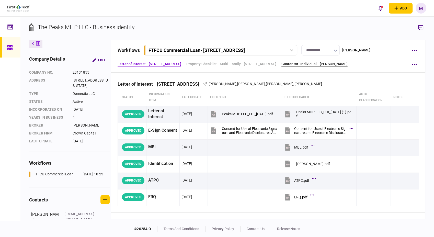
click at [321, 63] on link "Guarantor- Individual - [PERSON_NAME]" at bounding box center [315, 63] width 66 height 5
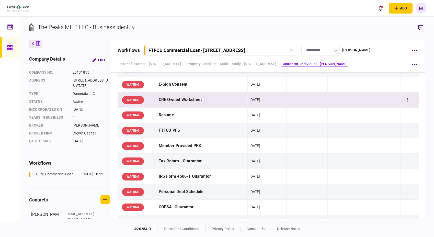
scroll to position [1209, 0]
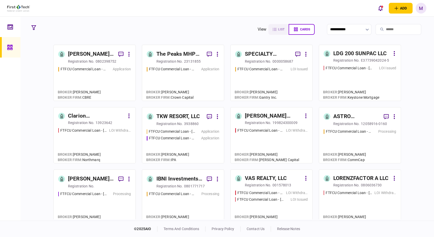
click at [203, 151] on div "FTFCU Commercial Loan - [STREET_ADDRESS][PERSON_NAME] Application FTFCU Commerc…" at bounding box center [183, 144] width 73 height 30
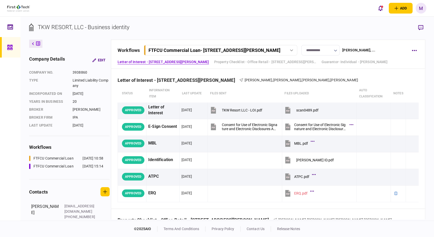
click at [291, 48] on div "FTFCU Commercial Loan - [STREET_ADDRESS][PERSON_NAME]" at bounding box center [220, 50] width 150 height 5
click at [254, 70] on link "FTFCU Commercial Loan - [STREET_ADDRESS] [DATE] 15:14" at bounding box center [221, 71] width 147 height 10
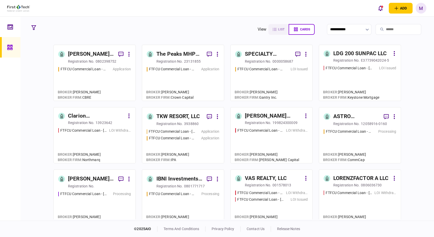
click at [192, 148] on div "FTFCU Commercial Loan - [STREET_ADDRESS][PERSON_NAME] Application FTFCU Commerc…" at bounding box center [183, 144] width 73 height 30
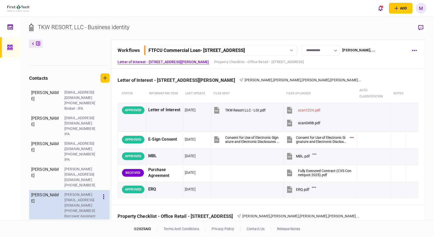
scroll to position [116, 0]
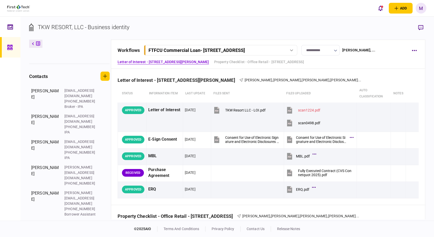
click at [288, 52] on div "FTFCU Commercial Loan - [STREET_ADDRESS]" at bounding box center [220, 50] width 150 height 5
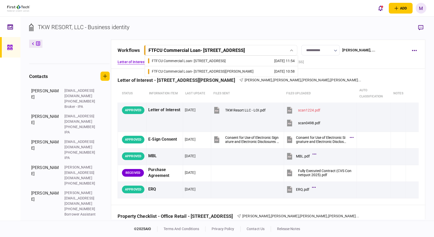
click at [247, 72] on link "FTFCU Commercial Loan - 1402 Boone Street 26 Aug 2025 10:58" at bounding box center [221, 71] width 147 height 10
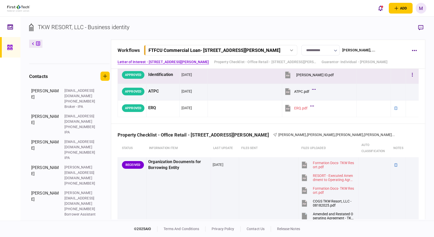
scroll to position [142, 0]
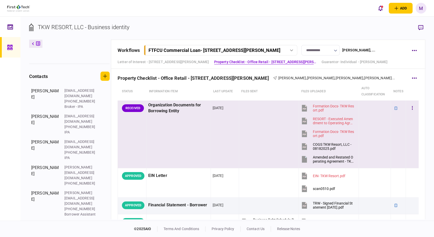
click at [320, 163] on button "Amended and Restated Operating Agreement - TKW Resort, LLC 0822 2025.docx" at bounding box center [328, 159] width 54 height 12
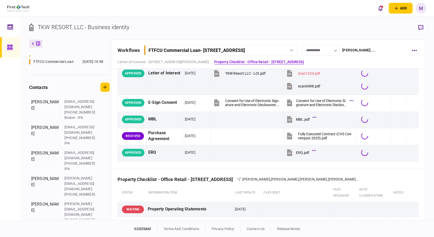
scroll to position [116, 0]
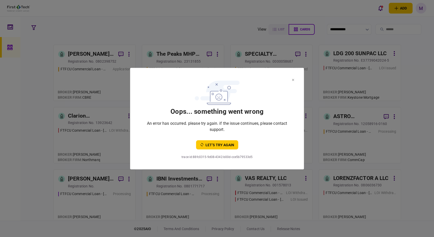
click at [293, 81] on button at bounding box center [293, 79] width 2 height 4
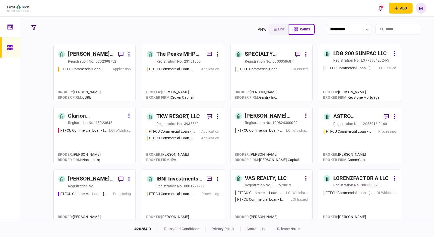
click at [165, 83] on div "FTFCU Commercial Loan - [STREET_ADDRESS] Application" at bounding box center [183, 81] width 73 height 30
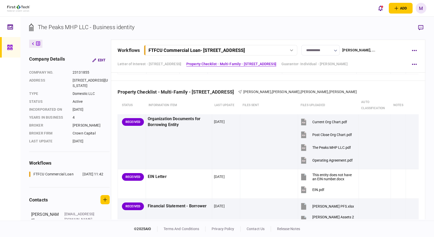
scroll to position [142, 0]
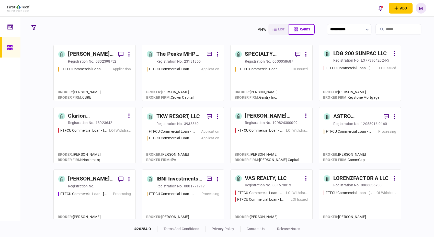
click at [293, 198] on div "LOI Issued" at bounding box center [299, 199] width 17 height 5
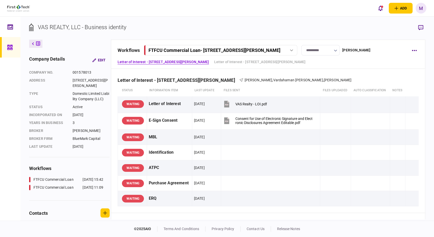
click at [294, 52] on div "FTFCU Commercial Loan - 6227 Thompson Road" at bounding box center [220, 50] width 150 height 5
click at [237, 71] on div "FTFCU Commercial Loan - 1882 New Scotland Road" at bounding box center [195, 71] width 86 height 5
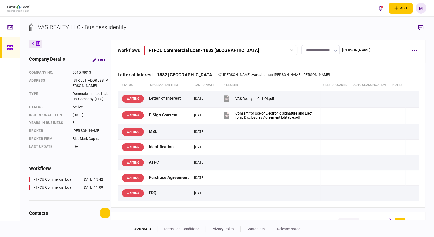
click at [295, 51] on div "FTFCU Commercial Loan - 1882 New Scotland Road" at bounding box center [220, 50] width 150 height 5
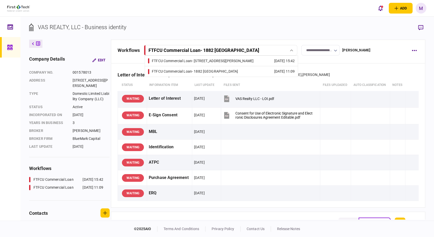
click at [238, 61] on link "FTFCU Commercial Loan - 6227 Thompson Road 25 Aug 2025 15:42" at bounding box center [221, 61] width 147 height 10
